Goal: Task Accomplishment & Management: Manage account settings

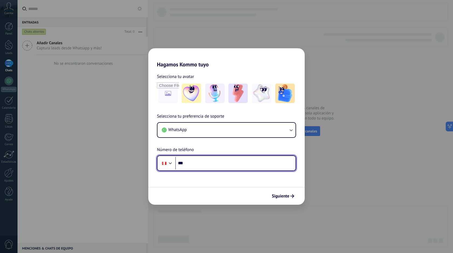
click at [214, 163] on input "***" at bounding box center [235, 163] width 120 height 12
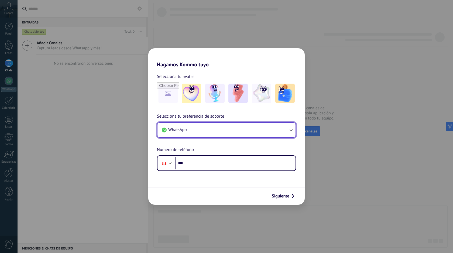
click at [222, 131] on button "WhatsApp" at bounding box center [226, 130] width 138 height 15
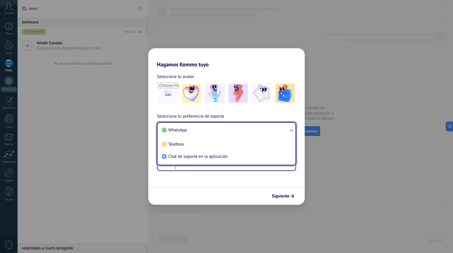
click at [238, 115] on div "Selecciona tu preferencia de soporte WhatsApp WhatsApp Teléfono Chat de soporte…" at bounding box center [226, 142] width 156 height 58
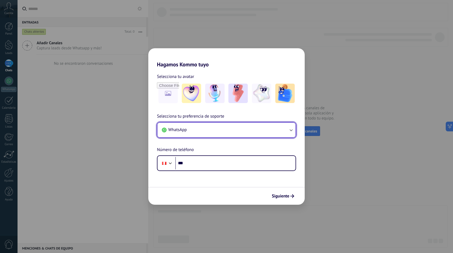
click at [236, 133] on button "WhatsApp" at bounding box center [226, 130] width 138 height 15
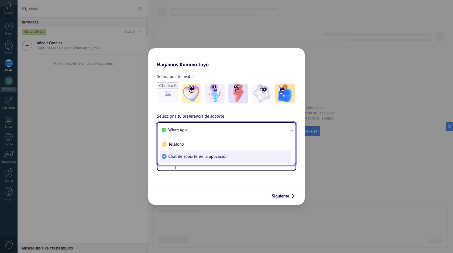
click at [228, 157] on li "Chat de soporte en la aplicación" at bounding box center [224, 156] width 131 height 12
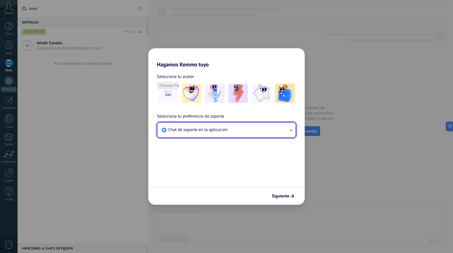
click at [226, 131] on span "Chat de soporte en la aplicación" at bounding box center [197, 129] width 59 height 5
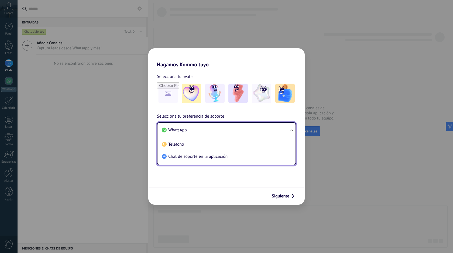
click at [206, 130] on li "WhatsApp" at bounding box center [224, 130] width 131 height 12
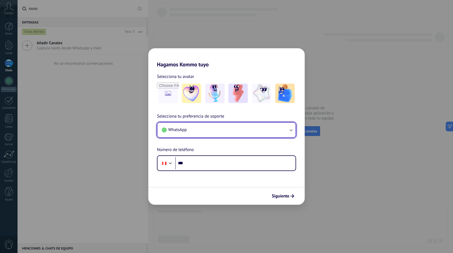
click at [217, 127] on button "WhatsApp" at bounding box center [226, 130] width 138 height 15
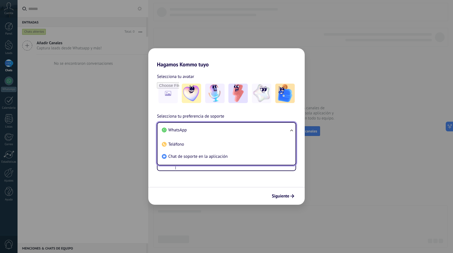
click at [217, 127] on li "WhatsApp" at bounding box center [224, 130] width 131 height 12
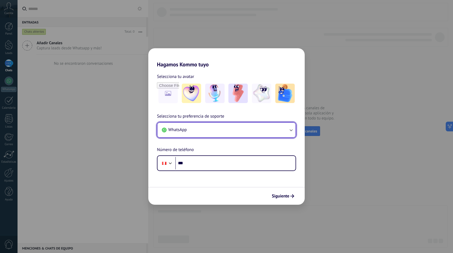
click at [214, 130] on button "WhatsApp" at bounding box center [226, 130] width 138 height 15
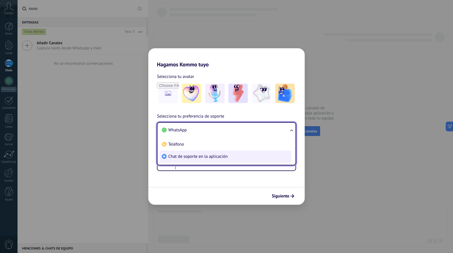
click at [229, 152] on li "Chat de soporte en la aplicación" at bounding box center [224, 156] width 131 height 12
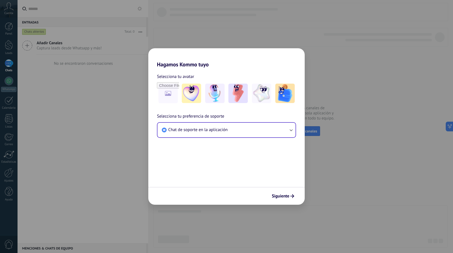
click at [285, 190] on div "Siguiente" at bounding box center [226, 196] width 156 height 18
click at [286, 192] on button "Siguiente" at bounding box center [282, 195] width 27 height 9
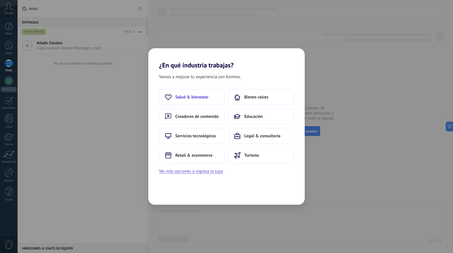
click at [206, 98] on span "Salud & bienestar" at bounding box center [191, 96] width 33 height 5
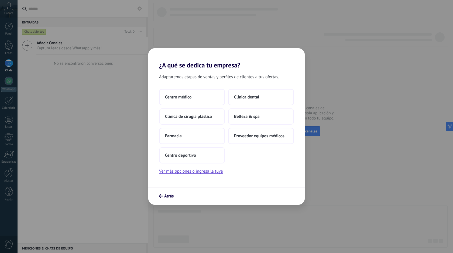
drag, startPoint x: 164, startPoint y: 70, endPoint x: 159, endPoint y: 66, distance: 5.9
click at [164, 69] on div "Adaptaremos etapas de ventas y perfiles de clientes a tus ofertas. Centro médic…" at bounding box center [226, 128] width 156 height 118
click at [159, 66] on h2 "¿A qué se dedica tu empresa?" at bounding box center [226, 58] width 156 height 21
click at [165, 196] on span "Atrás" at bounding box center [168, 196] width 9 height 4
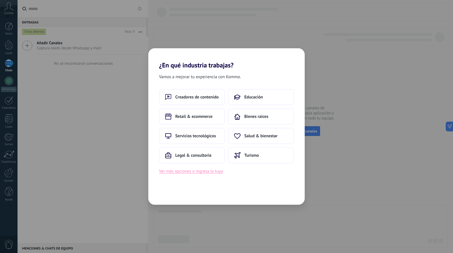
click at [189, 168] on button "Ver más opciones o ingresa la tuya" at bounding box center [191, 171] width 64 height 7
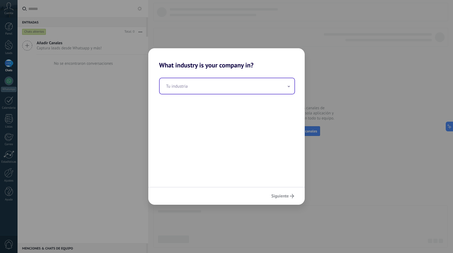
click at [245, 94] on div "Tu industria" at bounding box center [227, 86] width 136 height 17
click at [241, 89] on input "text" at bounding box center [226, 86] width 135 height 16
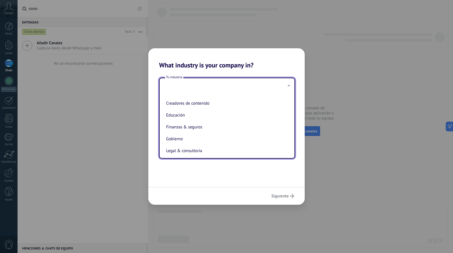
scroll to position [96, 0]
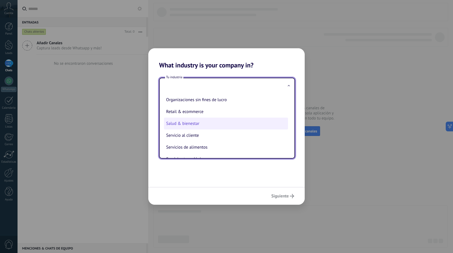
click at [218, 127] on li "Salud & bienestar" at bounding box center [226, 123] width 124 height 12
type input "**********"
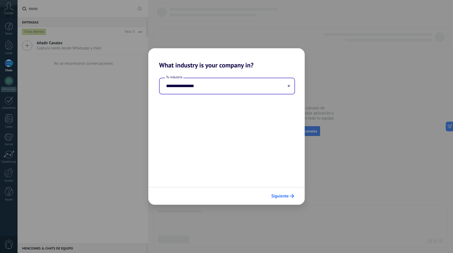
click at [283, 193] on button "Siguiente" at bounding box center [283, 195] width 28 height 9
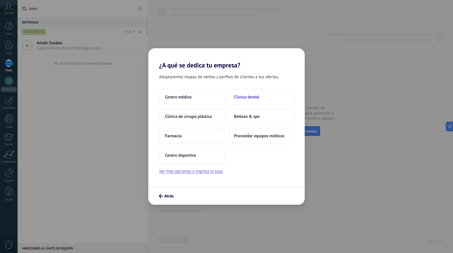
click at [255, 94] on span "Clínica dental" at bounding box center [246, 96] width 25 height 5
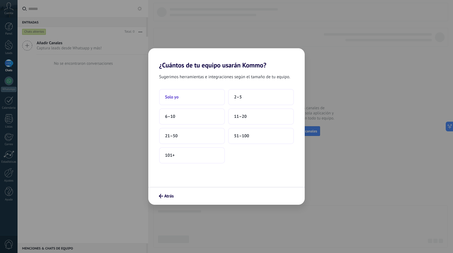
click at [192, 92] on button "Solo yo" at bounding box center [192, 97] width 66 height 16
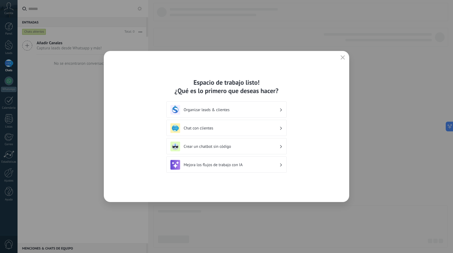
click at [244, 108] on h3 "Organizar leads & clientes" at bounding box center [231, 109] width 96 height 5
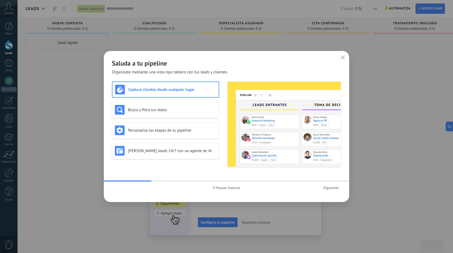
click at [201, 89] on h3 "Captura clientes desde cualquier lugar" at bounding box center [172, 89] width 88 height 5
click at [195, 107] on h3 "Busca y filtra tus datos" at bounding box center [172, 109] width 88 height 5
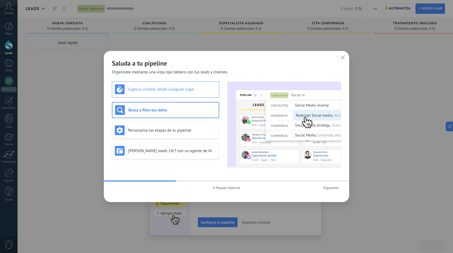
click at [192, 89] on h3 "Captura clientes desde cualquier lugar" at bounding box center [172, 89] width 88 height 5
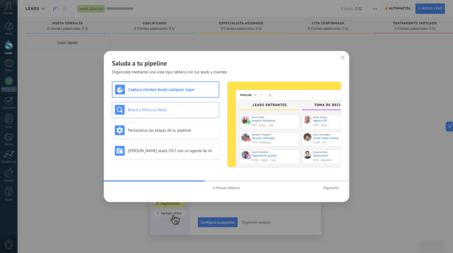
click at [187, 108] on h3 "Busca y filtra tus datos" at bounding box center [172, 109] width 88 height 5
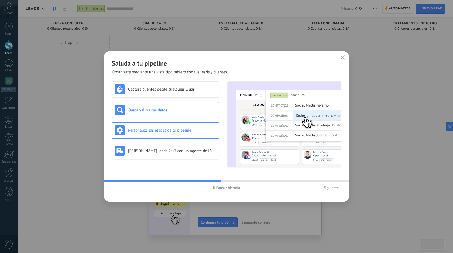
click at [191, 129] on h3 "Personaliza las etapas de tu pipeline" at bounding box center [172, 130] width 88 height 5
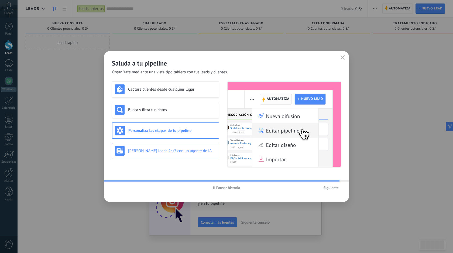
click at [191, 152] on h3 "[PERSON_NAME] leads 24/7 con un agente de IA" at bounding box center [172, 150] width 88 height 5
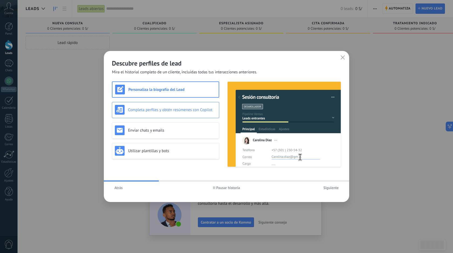
click at [196, 105] on div "Completa perfiles y obtén resúmenes con Copilot" at bounding box center [165, 110] width 101 height 10
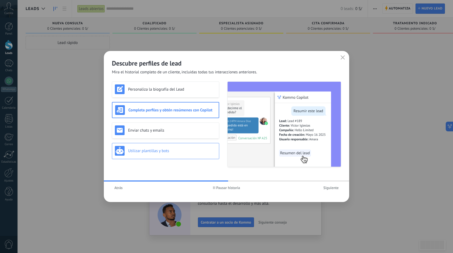
click at [188, 156] on div "Utilizar plantillas y bots" at bounding box center [165, 151] width 107 height 16
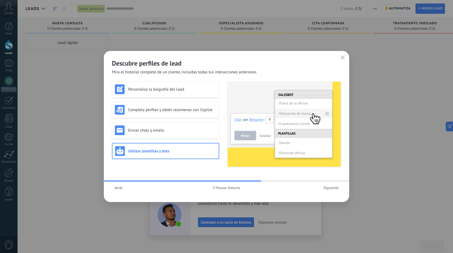
click at [327, 182] on div "Atrás Pausar historia Siguiente" at bounding box center [226, 187] width 245 height 12
click at [343, 58] on use "button" at bounding box center [343, 57] width 4 height 4
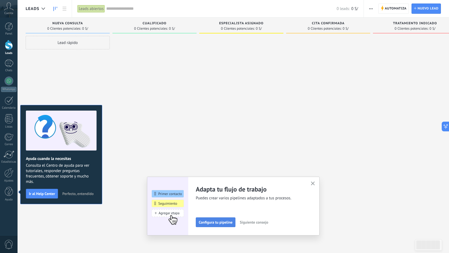
click at [223, 222] on span "Configura tu pipeline" at bounding box center [216, 222] width 34 height 4
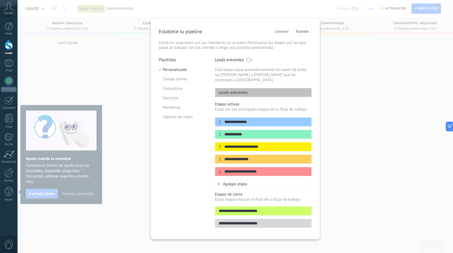
click at [124, 68] on div "**********" at bounding box center [235, 126] width 435 height 253
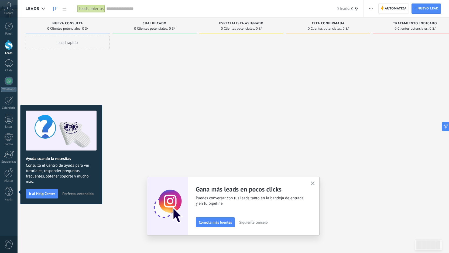
click at [79, 194] on span "Perfecto, entendido" at bounding box center [77, 194] width 31 height 4
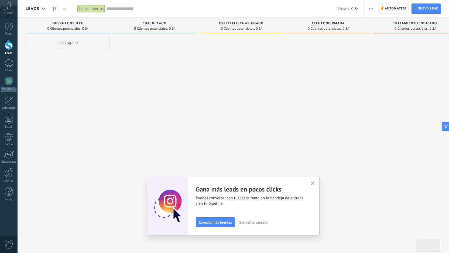
click at [256, 132] on div at bounding box center [241, 127] width 84 height 182
click at [314, 183] on use "button" at bounding box center [313, 183] width 4 height 4
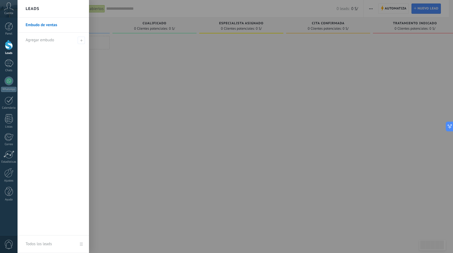
click at [7, 42] on div at bounding box center [9, 45] width 8 height 10
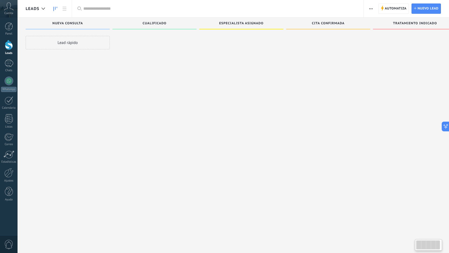
click at [11, 45] on div at bounding box center [9, 45] width 8 height 10
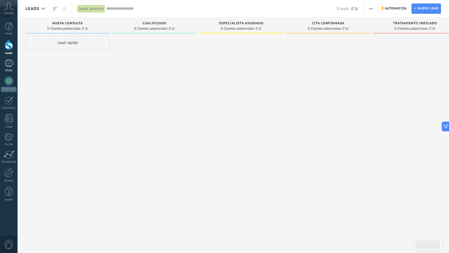
click at [9, 66] on div at bounding box center [9, 63] width 9 height 8
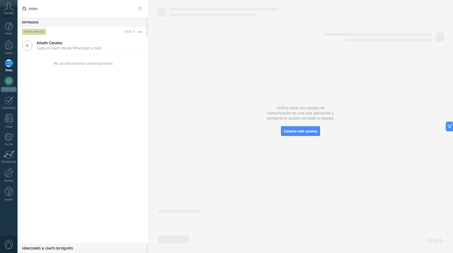
click at [53, 47] on span "Captura leads desde Whatsapp y más!" at bounding box center [69, 48] width 65 height 5
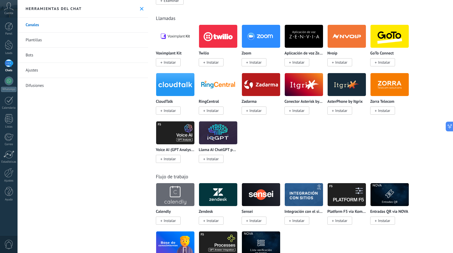
scroll to position [695, 0]
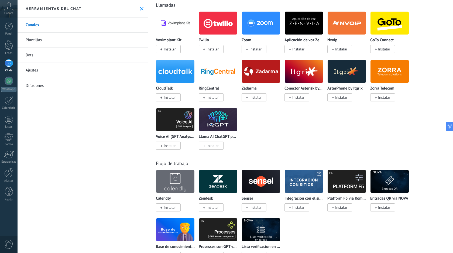
click at [213, 49] on span "Instalar" at bounding box center [212, 49] width 12 height 5
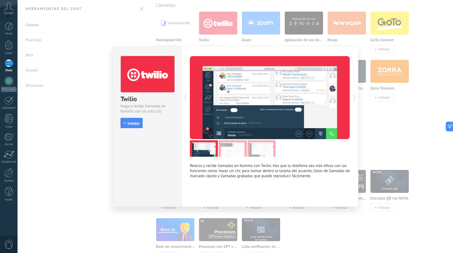
click at [231, 147] on img at bounding box center [232, 148] width 28 height 16
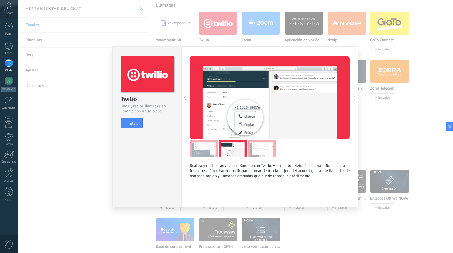
click at [253, 147] on img at bounding box center [261, 148] width 28 height 16
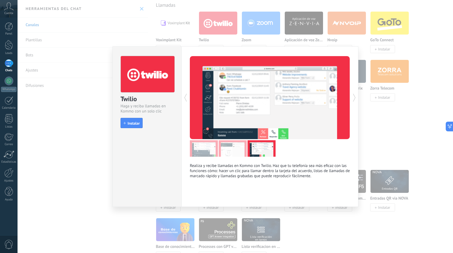
click at [224, 148] on img at bounding box center [232, 148] width 28 height 16
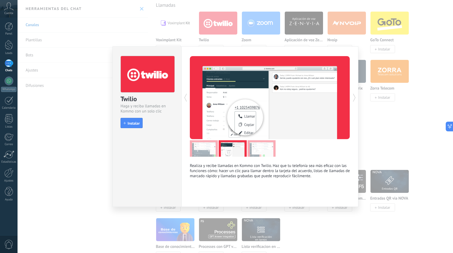
click at [206, 148] on img at bounding box center [204, 148] width 28 height 16
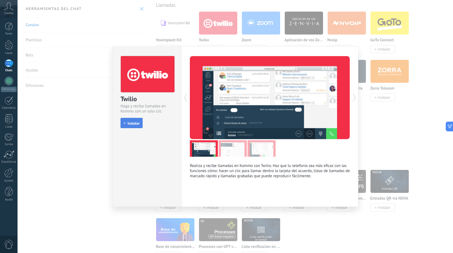
click at [133, 122] on span "Instalar" at bounding box center [133, 123] width 12 height 4
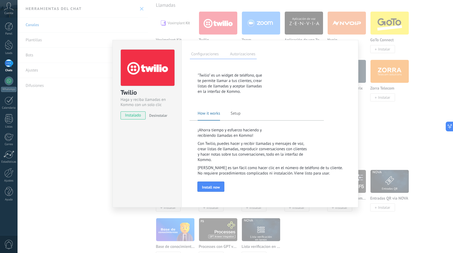
click at [97, 116] on div "Twilio [PERSON_NAME] y reciba llamadas en Kommo con un solo clic instalado Desi…" at bounding box center [235, 126] width 435 height 253
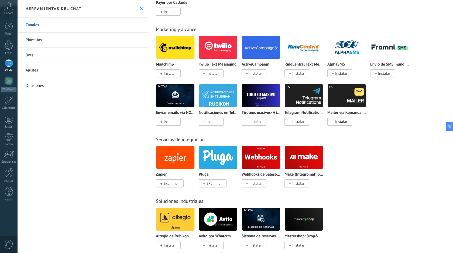
scroll to position [1049, 0]
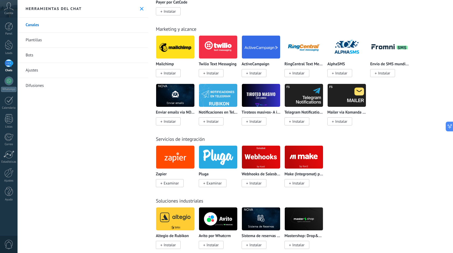
click at [177, 159] on img at bounding box center [175, 157] width 38 height 26
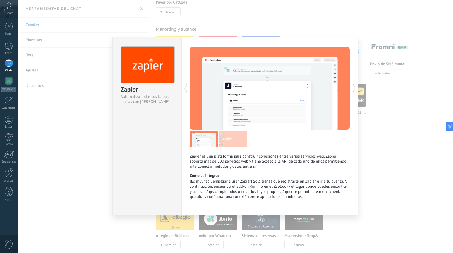
click at [64, 143] on div "Zapier Automatiza todas tus tareas diarias con [PERSON_NAME]. Zapier es una pla…" at bounding box center [235, 126] width 435 height 253
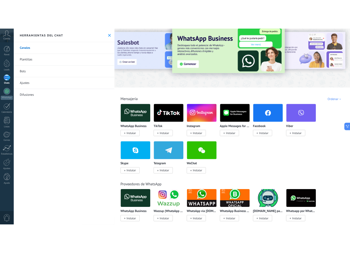
scroll to position [0, 0]
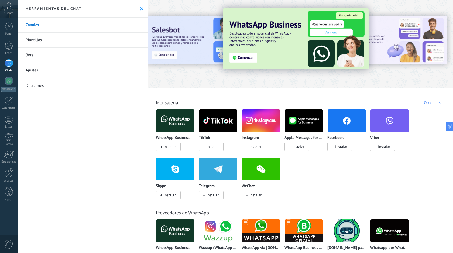
click at [254, 78] on div at bounding box center [300, 42] width 305 height 77
click at [251, 57] on img at bounding box center [296, 38] width 146 height 61
click at [278, 49] on img at bounding box center [296, 38] width 146 height 61
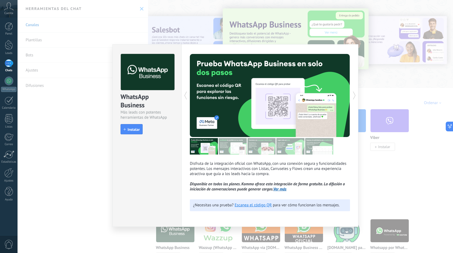
click at [109, 124] on div "WhatsApp Business Más leads con potentes herramientas de WhatsApp install Insta…" at bounding box center [235, 126] width 435 height 253
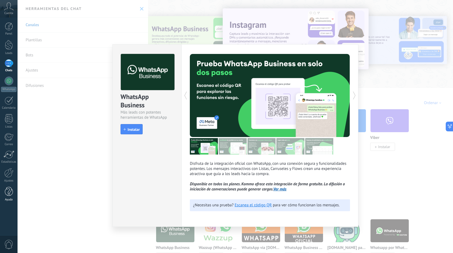
click at [11, 195] on div at bounding box center [9, 191] width 8 height 9
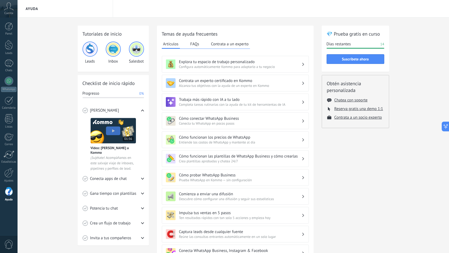
click at [221, 47] on button "Contrata a un experto" at bounding box center [229, 44] width 40 height 8
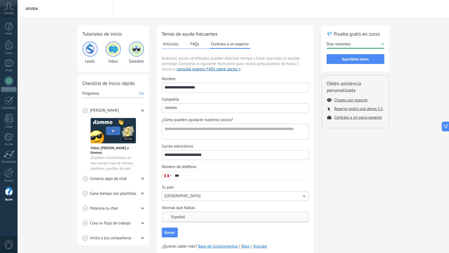
click at [169, 43] on button "Artículos" at bounding box center [171, 44] width 18 height 8
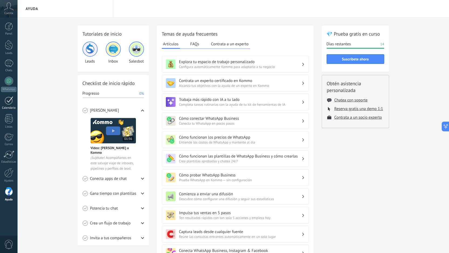
click at [14, 104] on link "Calendario" at bounding box center [9, 102] width 18 height 13
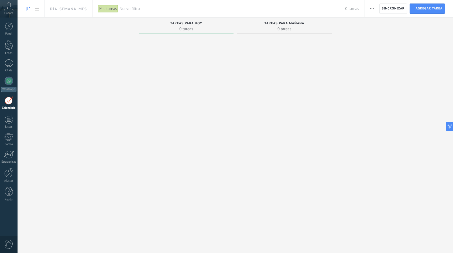
drag, startPoint x: 14, startPoint y: 18, endPoint x: 13, endPoint y: 9, distance: 8.5
click at [14, 15] on div "© 2025 derechos reservados | Términos de uso Soporte técnico Cuenta [PERSON_NAM…" at bounding box center [9, 126] width 18 height 253
click at [13, 9] on use at bounding box center [8, 6] width 9 height 8
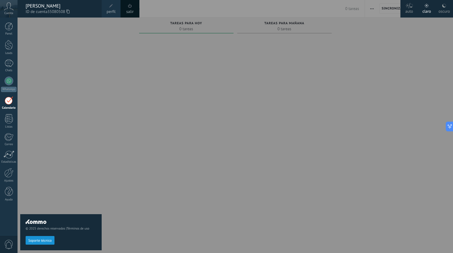
click at [79, 51] on div "© 2025 derechos reservados | Términos de uso Soporte técnico" at bounding box center [60, 135] width 81 height 235
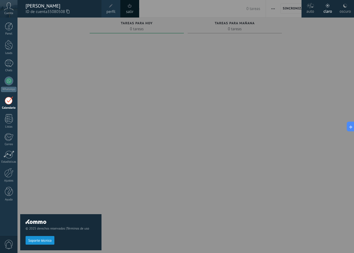
click at [129, 131] on div at bounding box center [195, 126] width 354 height 253
click at [70, 158] on div "© 2025 derechos reservados | Términos de uso Soporte técnico" at bounding box center [60, 135] width 81 height 235
click at [16, 140] on link "Correo" at bounding box center [9, 139] width 18 height 13
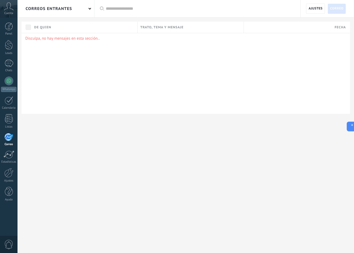
click at [105, 75] on div "Disculpa, no hay mensajes en esta sección.." at bounding box center [186, 73] width 329 height 81
click at [66, 39] on p "Disculpa, no hay mensajes en esta sección.." at bounding box center [185, 38] width 321 height 5
click at [10, 48] on div at bounding box center [9, 45] width 8 height 10
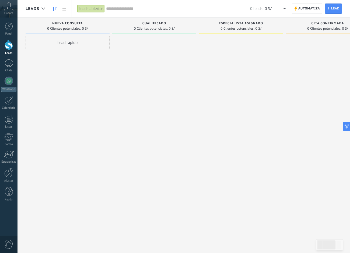
click at [95, 9] on div "Leads abiertos" at bounding box center [90, 9] width 27 height 8
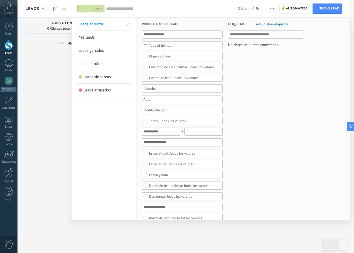
click at [95, 9] on div "Leads abiertos" at bounding box center [90, 9] width 27 height 8
click at [51, 75] on div at bounding box center [177, 126] width 354 height 253
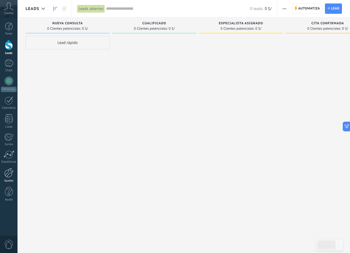
click at [12, 174] on div at bounding box center [8, 172] width 9 height 9
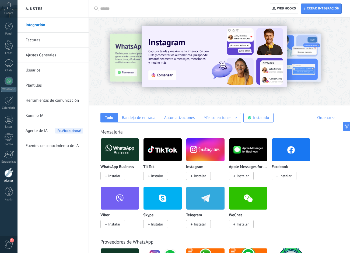
click at [53, 54] on link "Ajustes Generales" at bounding box center [55, 55] width 58 height 15
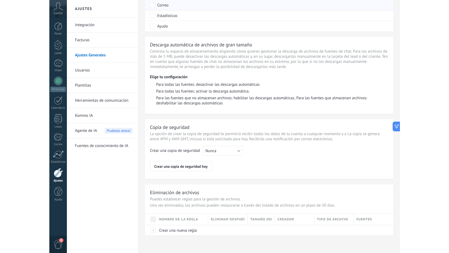
scroll to position [344, 0]
